Goal: Communication & Community: Answer question/provide support

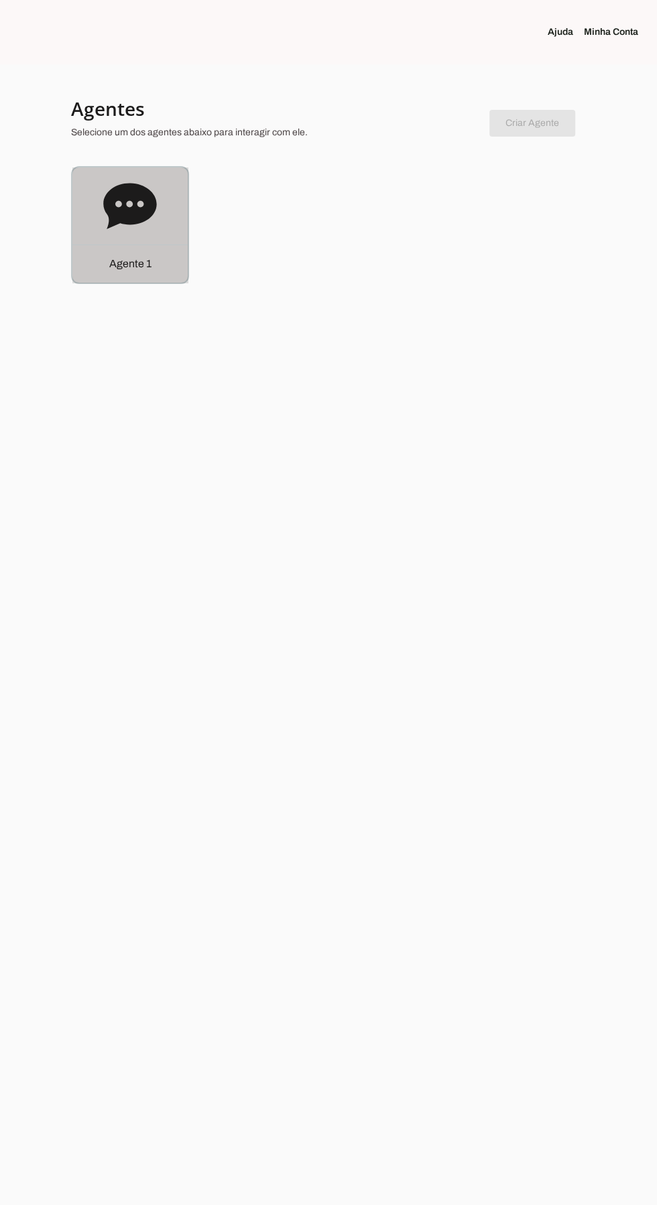
click at [129, 196] on icon at bounding box center [129, 206] width 53 height 46
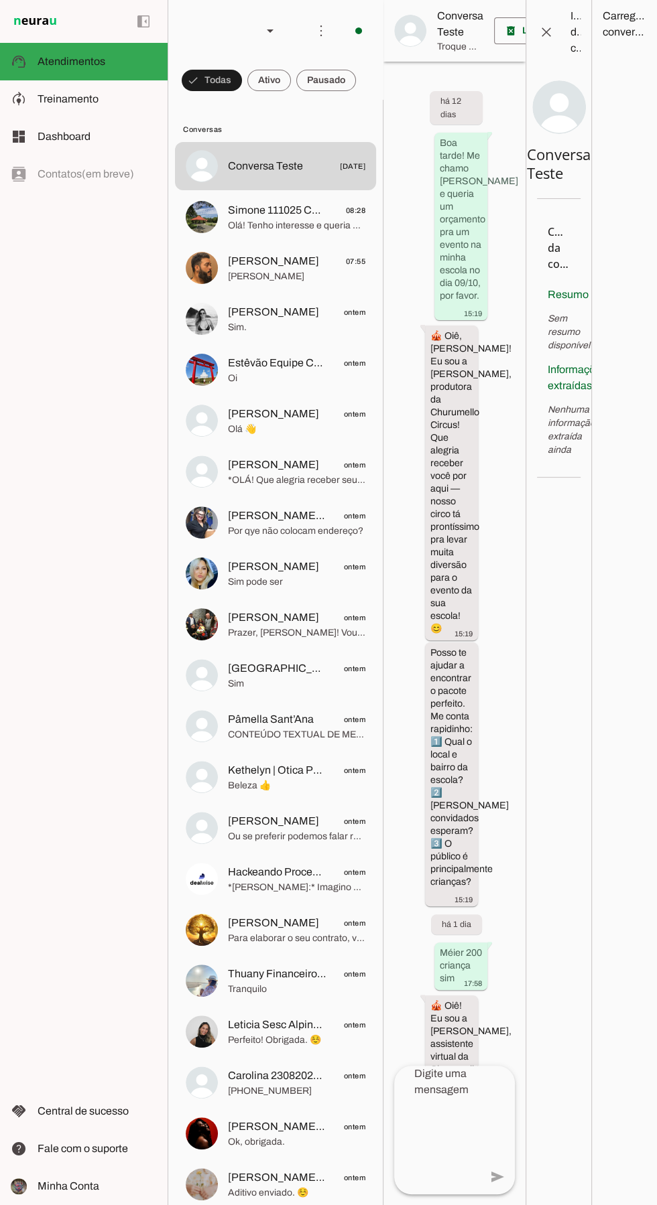
scroll to position [2681, 0]
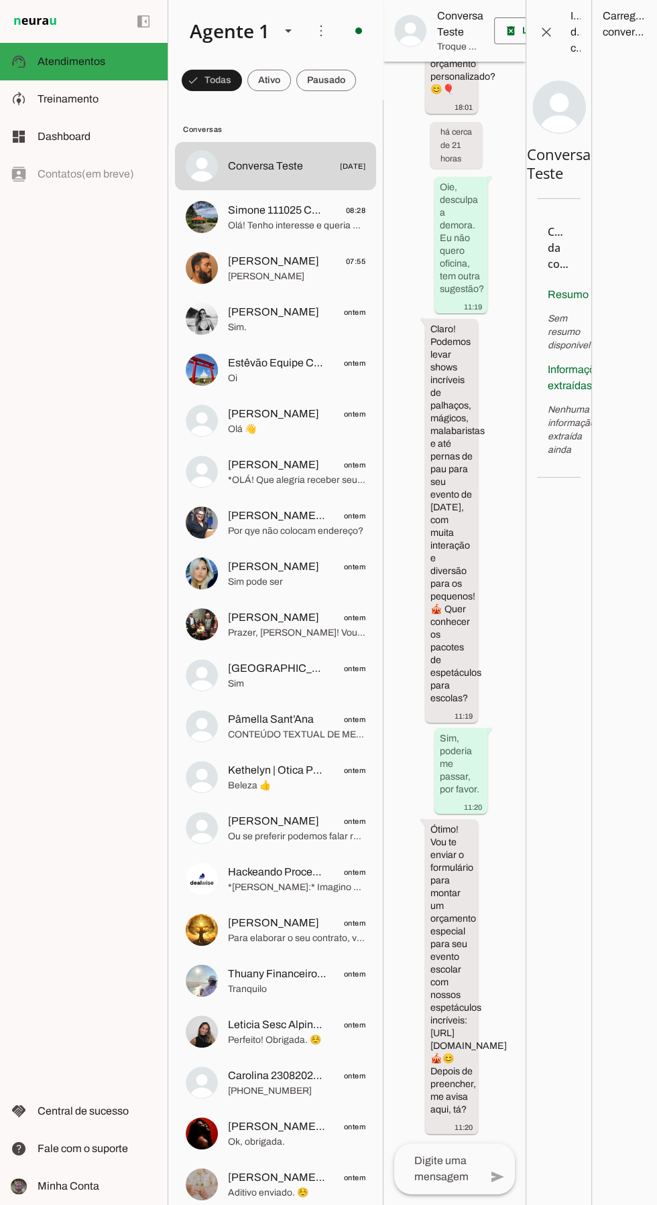
click at [325, 635] on span "Prazer, [PERSON_NAME]! Vou chamar a juliana aqui. ☺️" at bounding box center [296, 632] width 137 height 13
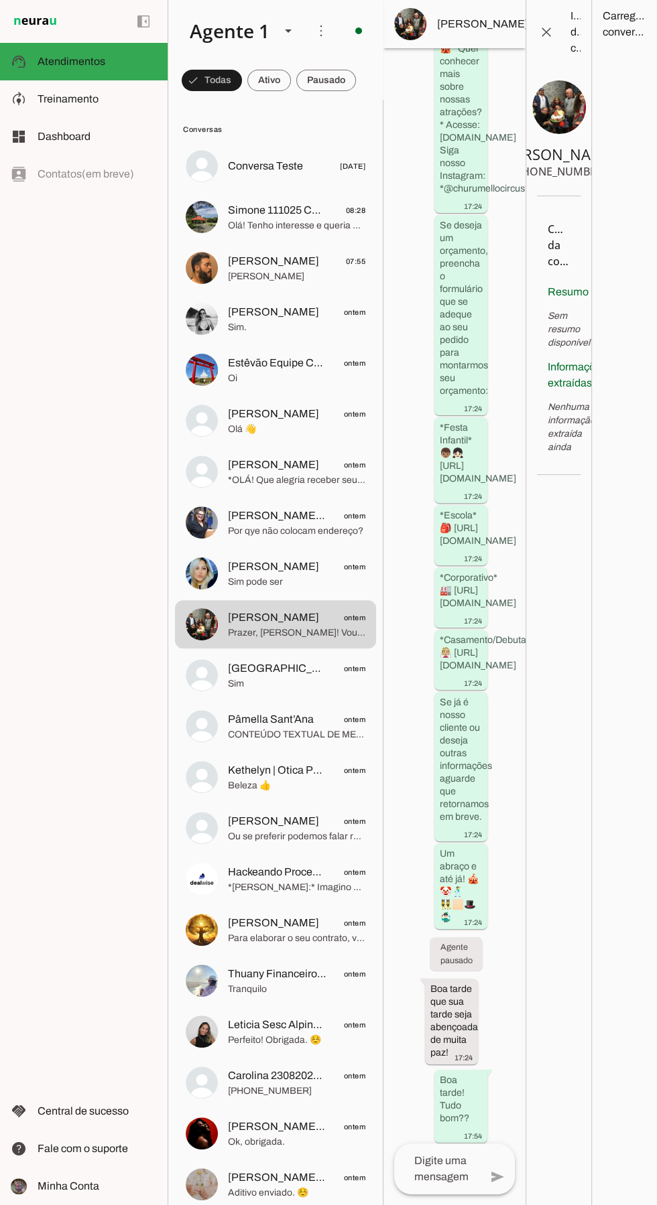
scroll to position [1045, 0]
